Goal: Navigation & Orientation: Find specific page/section

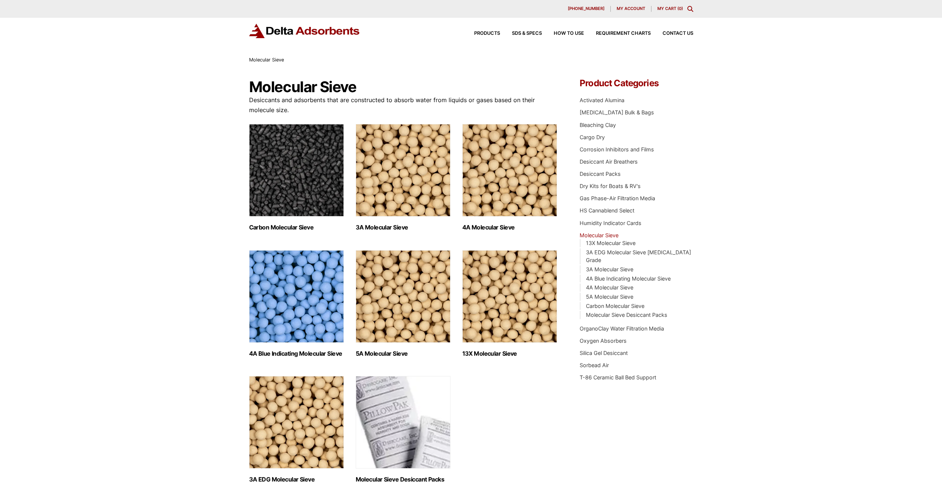
click at [488, 198] on img "Visit product category 4A Molecular Sieve" at bounding box center [509, 170] width 95 height 93
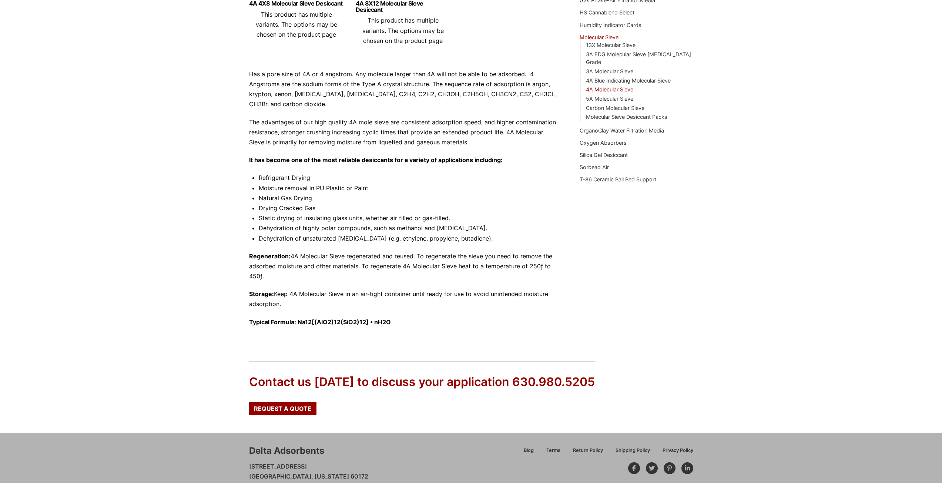
scroll to position [185, 0]
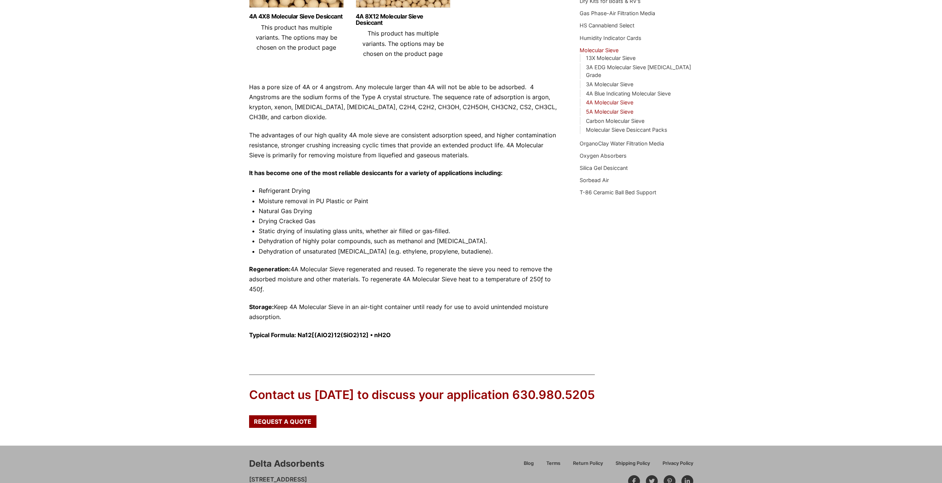
click at [620, 108] on link "5A Molecular Sieve" at bounding box center [609, 111] width 47 height 6
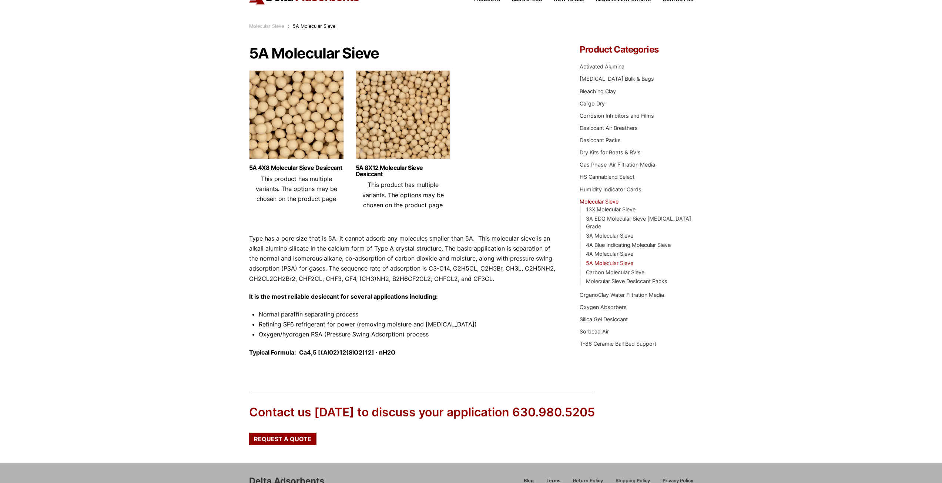
scroll to position [20, 0]
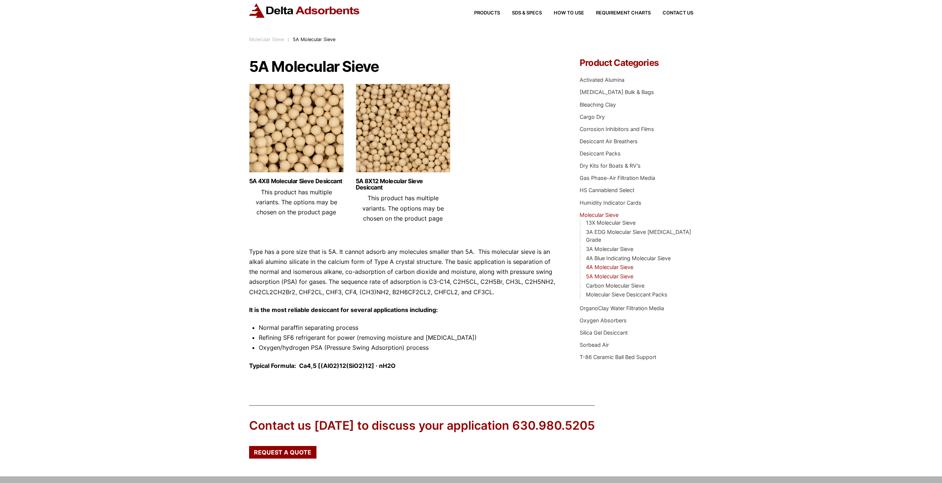
click at [598, 264] on link "4A Molecular Sieve" at bounding box center [609, 267] width 47 height 6
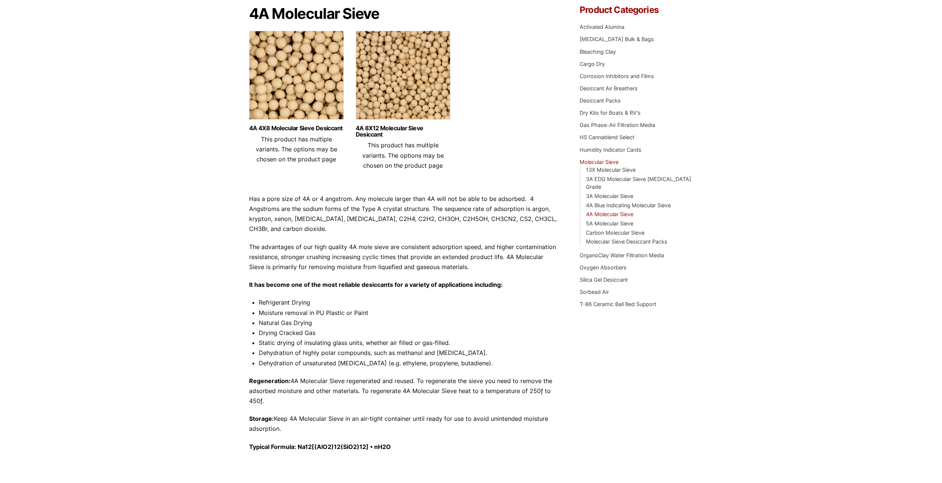
scroll to position [74, 0]
